Goal: Task Accomplishment & Management: Complete application form

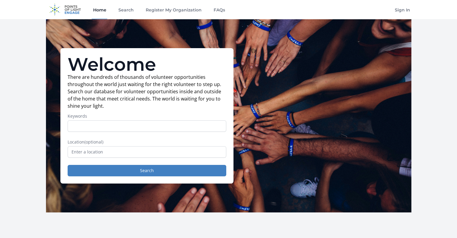
click at [111, 127] on input "Keywords" at bounding box center [147, 125] width 159 height 11
type input "online"
click at [68, 165] on button "Search" at bounding box center [147, 170] width 159 height 11
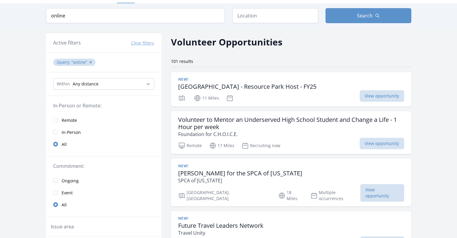
scroll to position [30, 0]
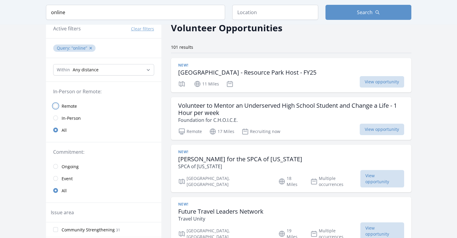
click at [57, 105] on input "radio" at bounding box center [55, 105] width 5 height 5
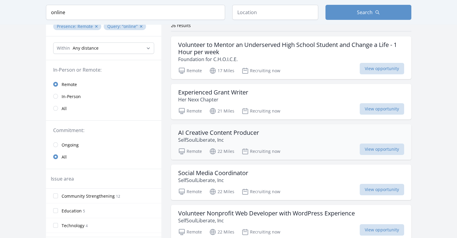
scroll to position [90, 0]
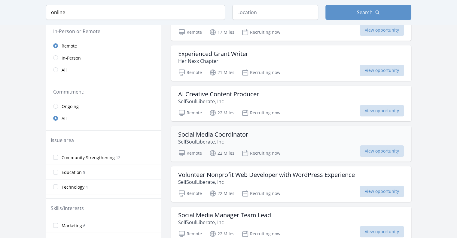
click at [198, 134] on h3 "Social Media Coordinator" at bounding box center [213, 134] width 70 height 7
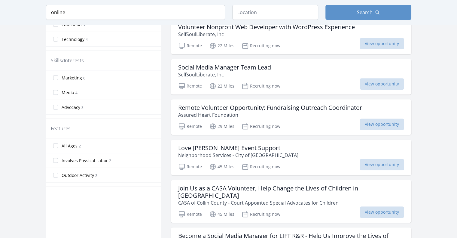
scroll to position [271, 0]
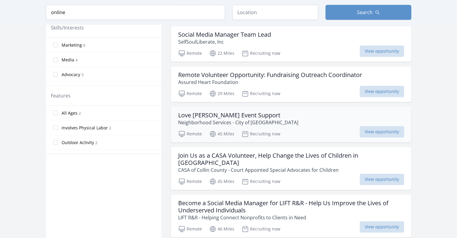
click at [192, 114] on h3 "Love McKinney Event Support" at bounding box center [238, 115] width 120 height 7
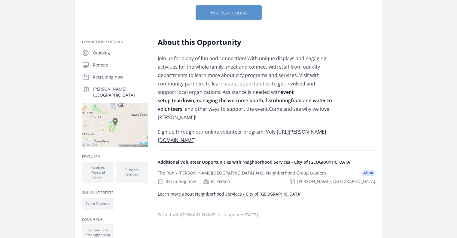
scroll to position [90, 0]
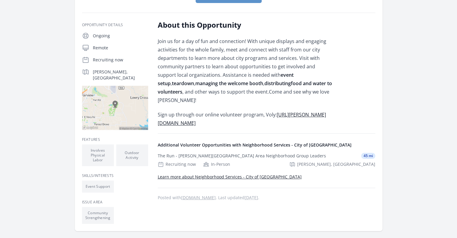
click at [233, 113] on link "https://mckinney.voly.org/opportunity/view.html?id=106833" at bounding box center [242, 118] width 168 height 15
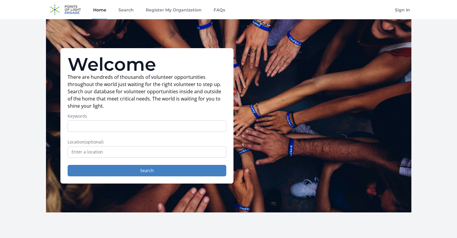
click at [109, 125] on input "Keywords" at bounding box center [147, 125] width 159 height 11
type input "remote"
click at [68, 165] on button "Search" at bounding box center [147, 170] width 159 height 11
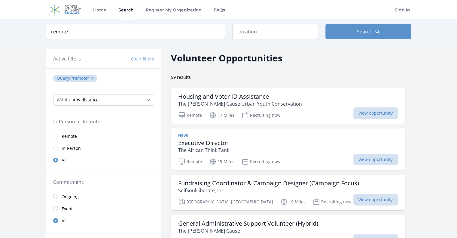
click at [60, 136] on link "Remote" at bounding box center [103, 136] width 115 height 12
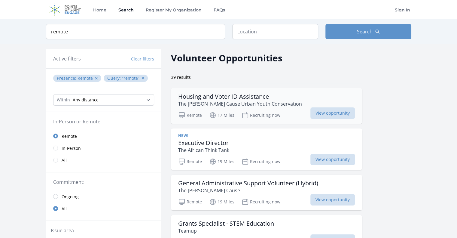
click at [227, 97] on h3 "Housing and Voter ID Assistance" at bounding box center [240, 96] width 124 height 7
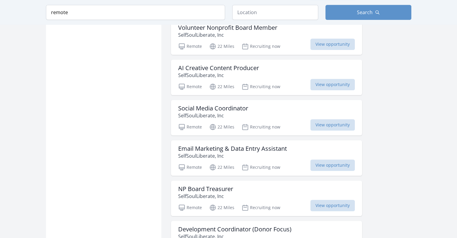
scroll to position [451, 0]
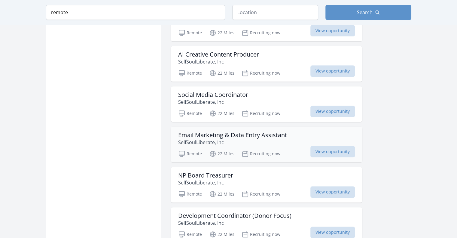
click at [220, 134] on h3 "Email Marketing & Data Entry Assistant" at bounding box center [232, 134] width 109 height 7
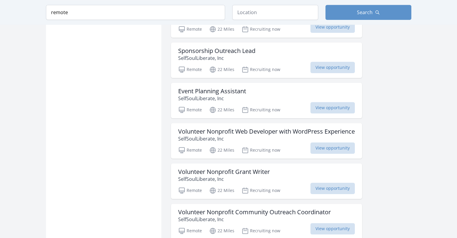
scroll to position [721, 0]
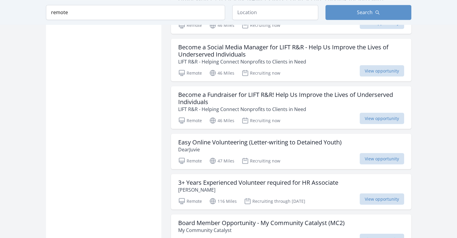
scroll to position [1112, 0]
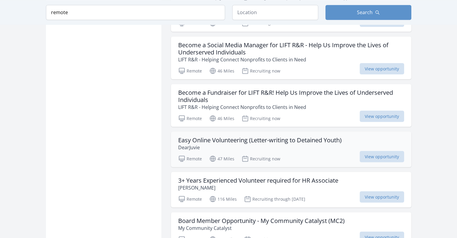
click at [246, 136] on h3 "Easy Online Volunteering (Letter-writing to Detained Youth)" at bounding box center [260, 139] width 164 height 7
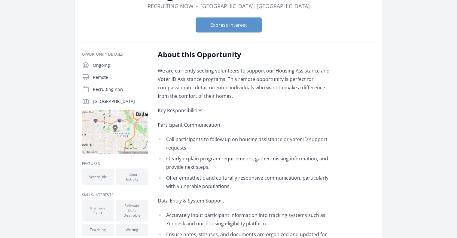
scroll to position [60, 0]
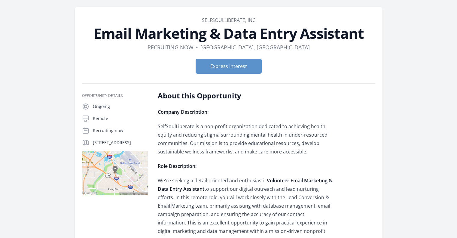
scroll to position [30, 0]
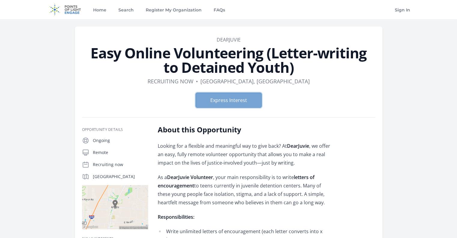
click at [232, 101] on button "Express Interest" at bounding box center [229, 100] width 66 height 15
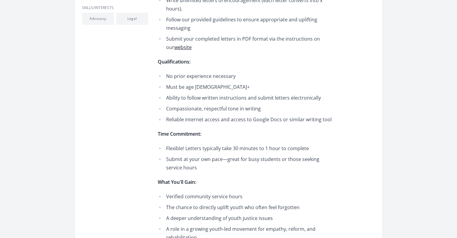
scroll to position [120, 0]
